Goal: Task Accomplishment & Management: Manage account settings

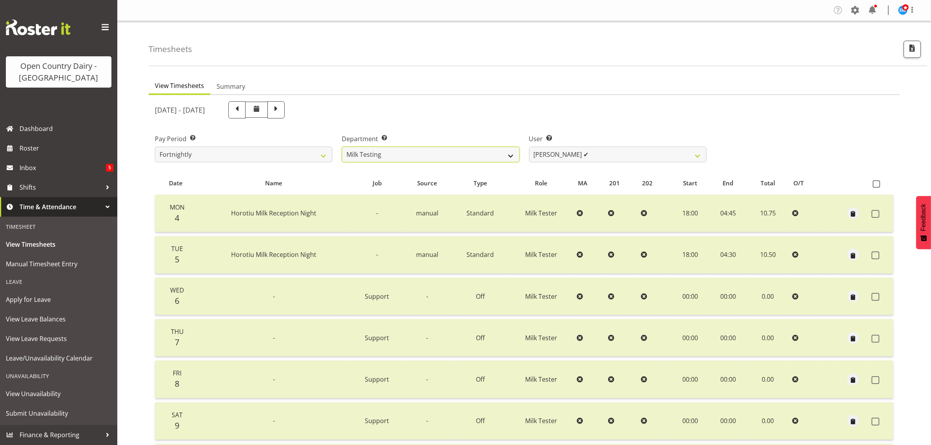
click at [509, 154] on select "701 702 703 704 705 706 707 708 709 710 711 712 713 714 715 716 717 718 719 720" at bounding box center [431, 155] width 178 height 16
click at [342, 147] on select "701 702 703 704 705 706 707 708 709 710 711 712 713 714 715 716 717 718 719 720" at bounding box center [431, 155] width 178 height 16
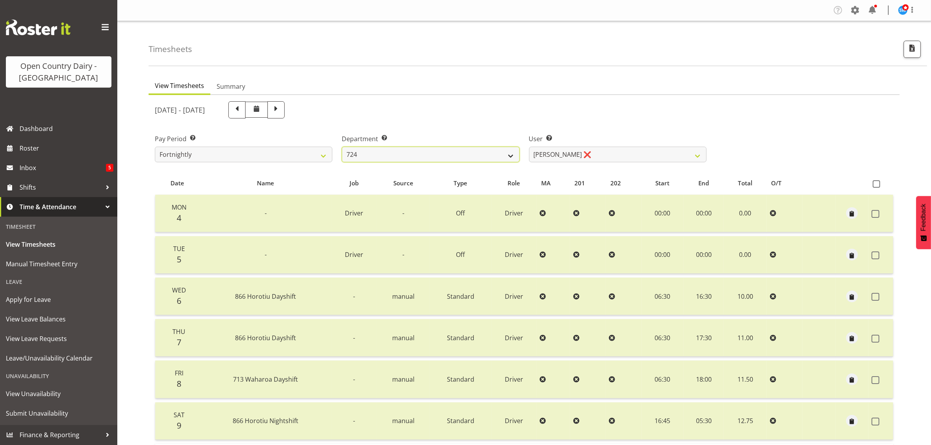
click at [511, 155] on select "701 702 703 704 705 706 707 708 709 710 711 712 713 714 715 716 717 718 719 720" at bounding box center [431, 155] width 178 height 16
select select "803"
click at [342, 147] on select "701 702 703 704 705 706 707 708 709 710 711 712 713 714 715 716 717 718 719 720" at bounding box center [431, 155] width 178 height 16
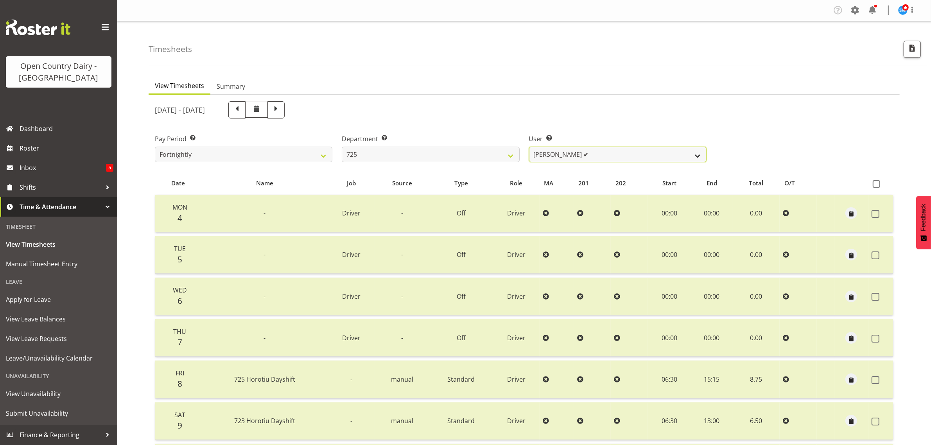
click at [698, 154] on select "Bhupinder Dhaliwal ✔ Gurpreet Singh Kahlon ✔ Hendrik Potgieter ✔ Len Grace ✔" at bounding box center [618, 155] width 178 height 16
select select "10410"
click at [529, 147] on select "Bhupinder Dhaliwal ✔ Gurpreet Singh Kahlon ✔ Hendrik Potgieter ✔ Len Grace ✔" at bounding box center [618, 155] width 178 height 16
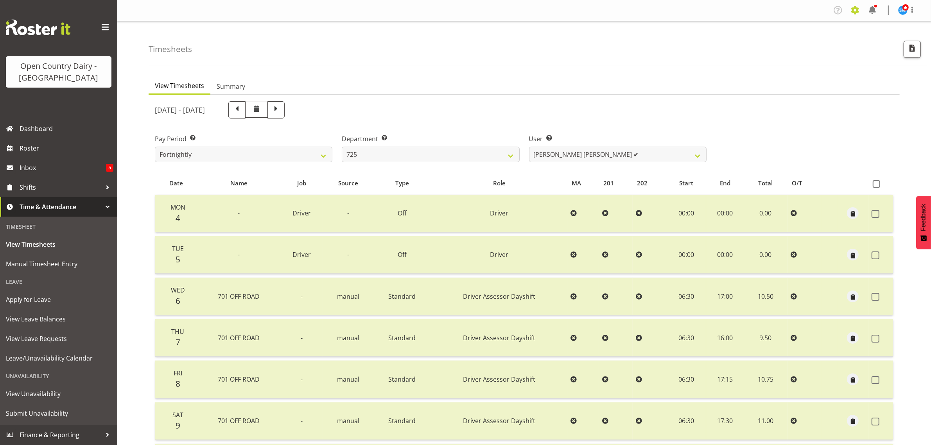
click at [853, 11] on span at bounding box center [855, 10] width 13 height 13
click at [783, 89] on link "Employees" at bounding box center [807, 85] width 108 height 14
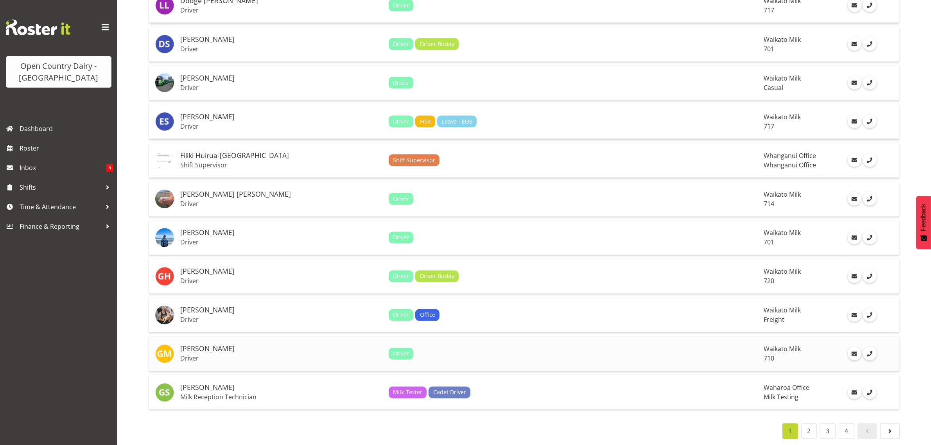
scroll to position [1650, 0]
click at [809, 427] on link "2" at bounding box center [809, 431] width 16 height 16
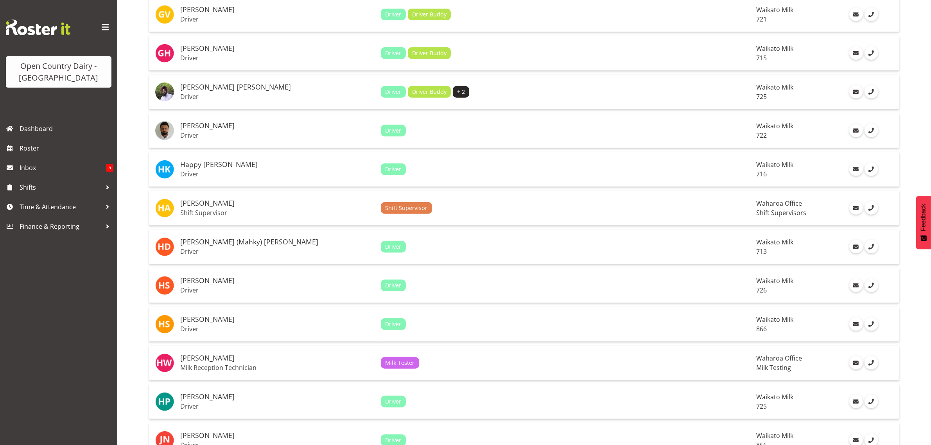
scroll to position [429, 0]
click at [216, 92] on h5 "[PERSON_NAME] [PERSON_NAME]" at bounding box center [277, 88] width 194 height 8
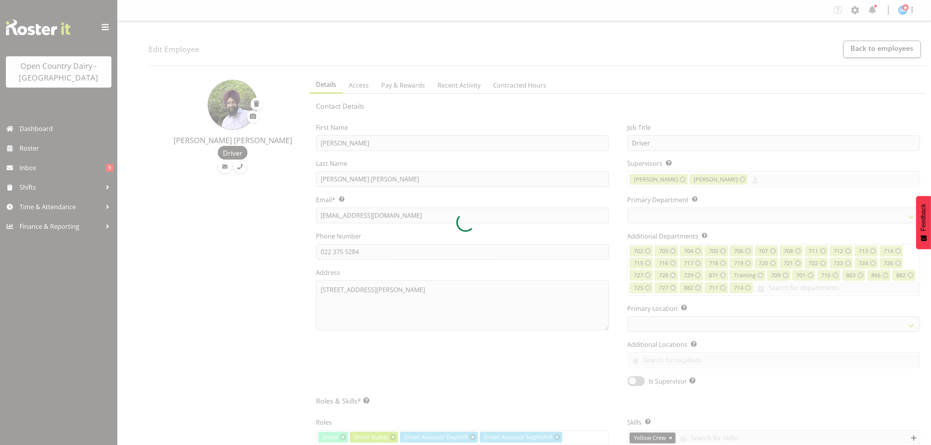
select select
select select "1054"
select select "803"
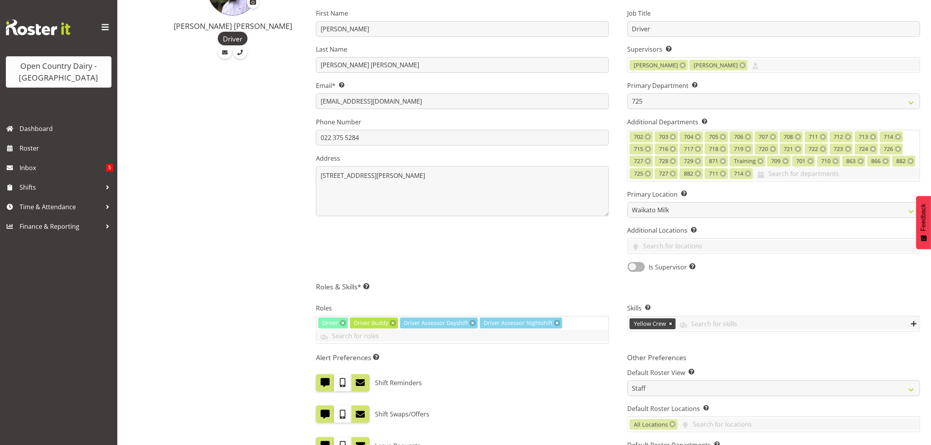
scroll to position [195, 0]
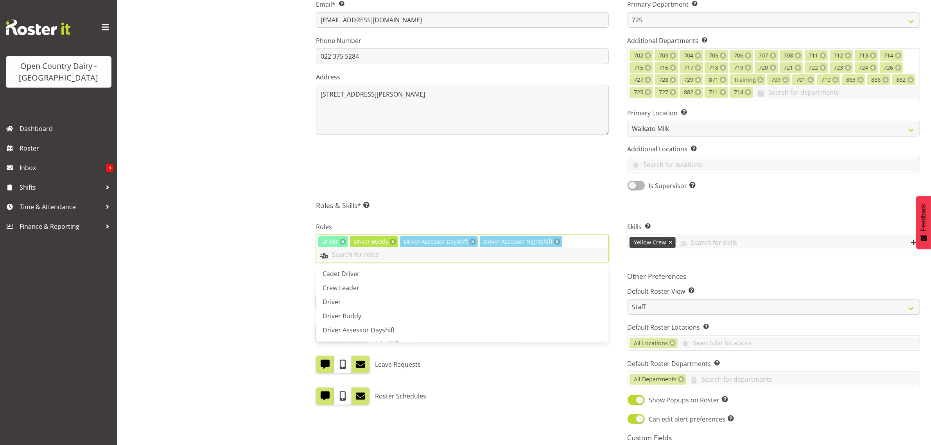
click at [583, 249] on input "text" at bounding box center [462, 254] width 292 height 12
click at [390, 290] on link "Crew Leader" at bounding box center [462, 288] width 292 height 14
click at [575, 184] on div "First Name Gurpreet Last Name Singh Kahlon Email* This is a required field. gsk…" at bounding box center [462, 56] width 311 height 280
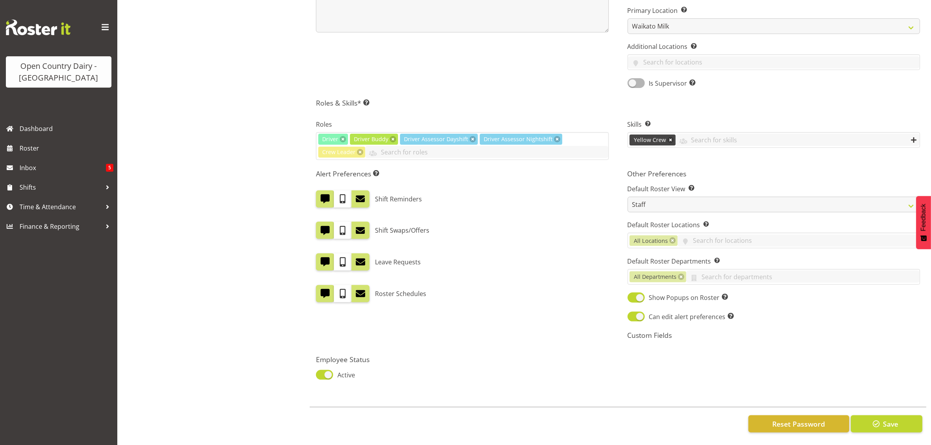
scroll to position [306, 0]
click at [875, 419] on span "button" at bounding box center [876, 424] width 10 height 10
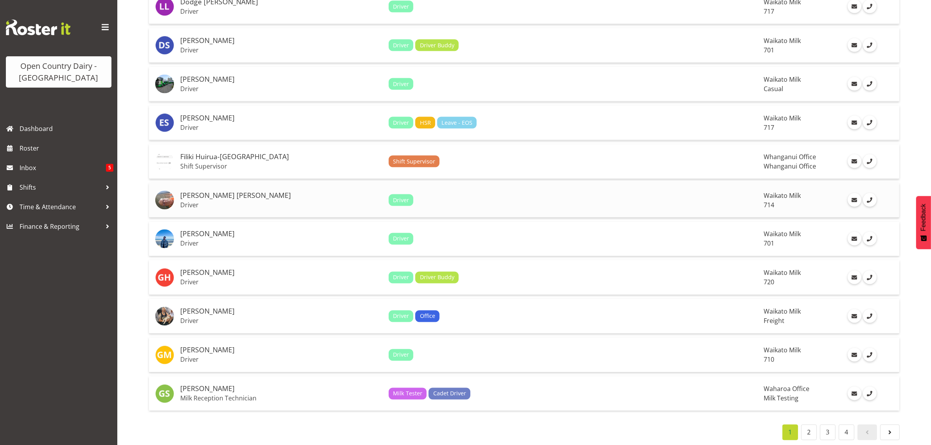
scroll to position [1650, 0]
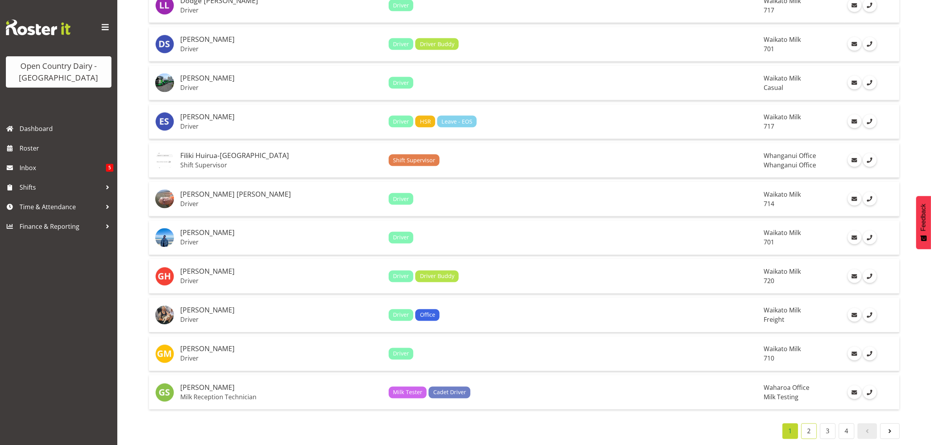
click at [807, 427] on link "2" at bounding box center [809, 431] width 16 height 16
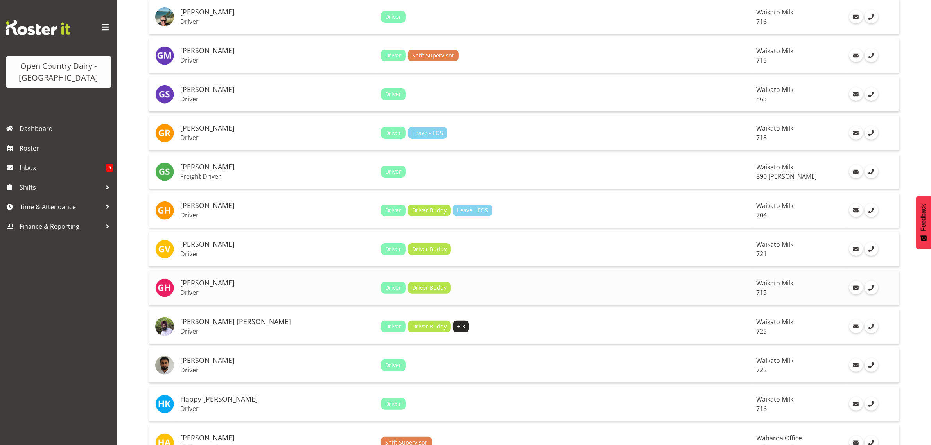
scroll to position [195, 0]
